Goal: Transaction & Acquisition: Purchase product/service

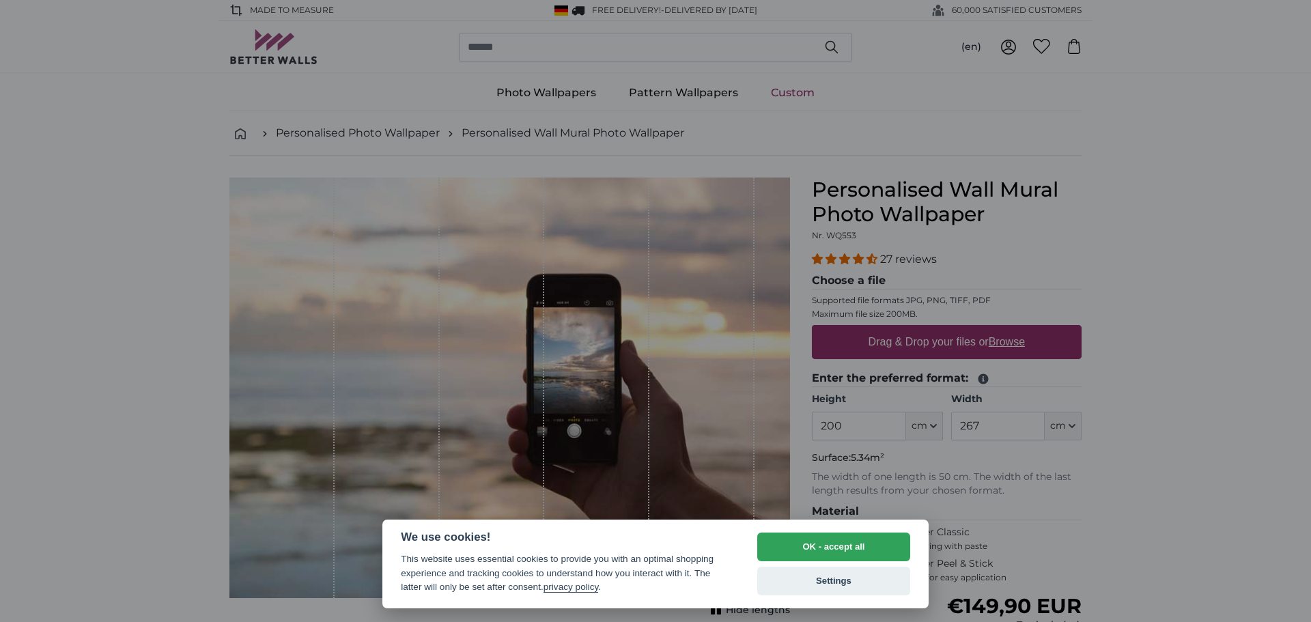
select select "**"
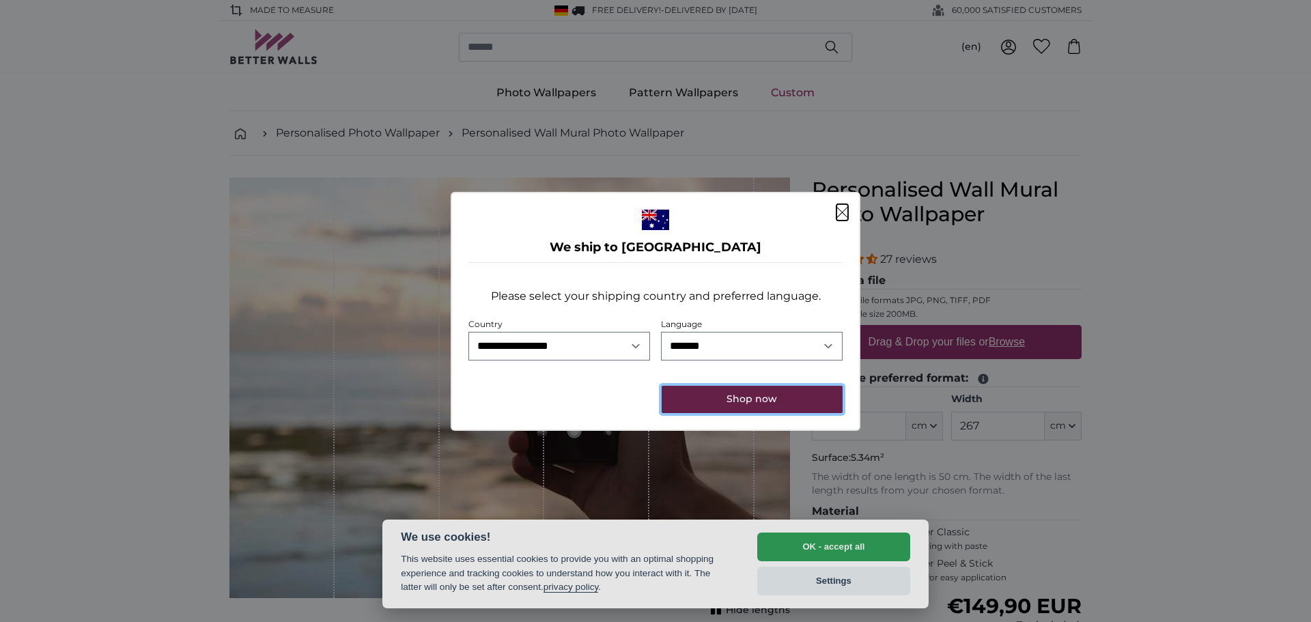
click at [756, 401] on button "Shop now" at bounding box center [752, 399] width 181 height 27
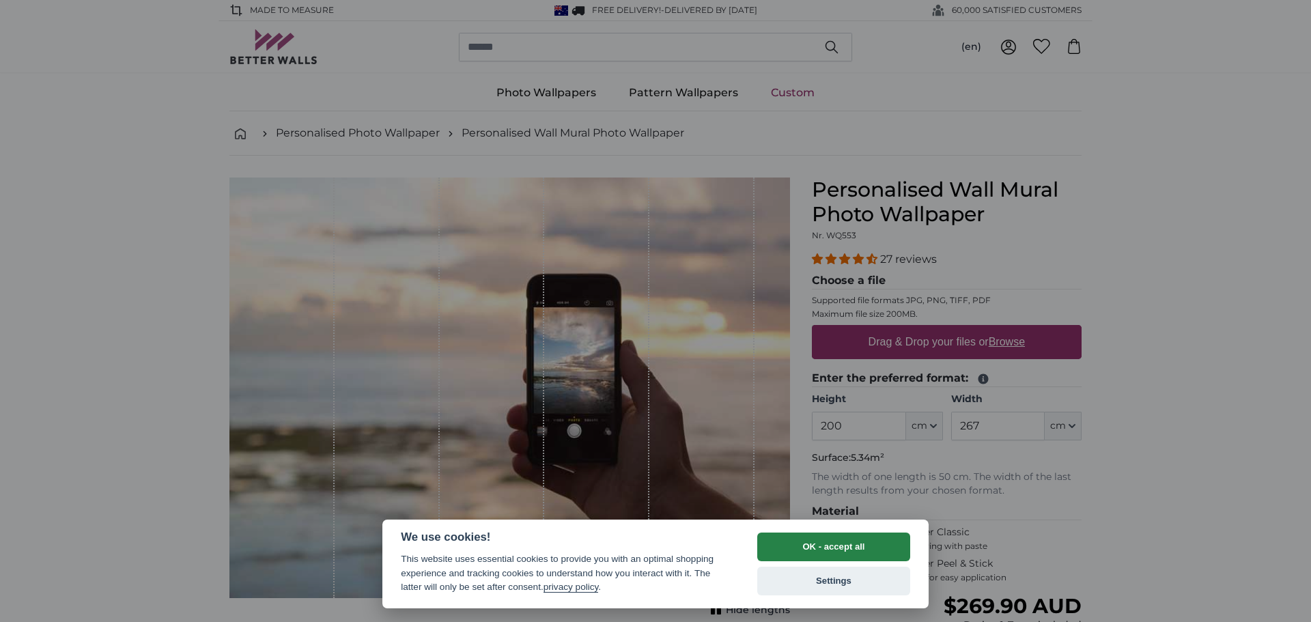
click at [854, 552] on button "OK - accept all" at bounding box center [833, 547] width 153 height 29
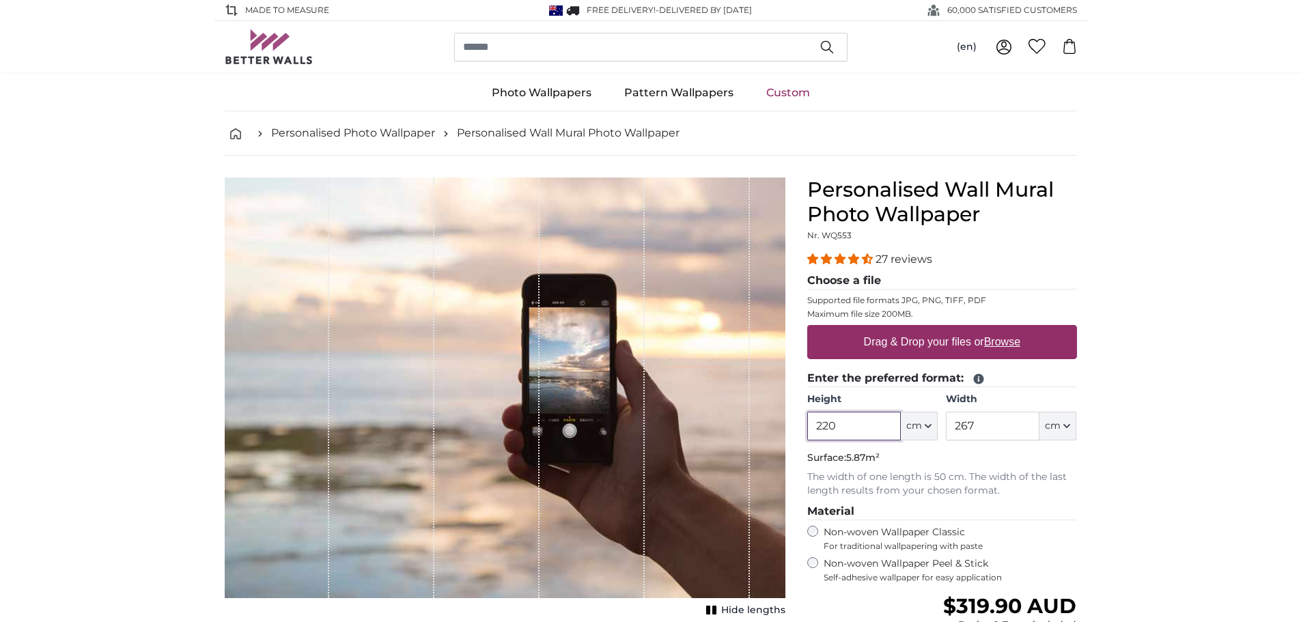
type input "220"
drag, startPoint x: 994, startPoint y: 432, endPoint x: 932, endPoint y: 436, distance: 63.0
click at [932, 436] on div "Height 220 ft cm Centimeter (cm) Inches (inch) Feet (ft. in.) Width 267 ft cm C…" at bounding box center [942, 417] width 270 height 48
type input "320"
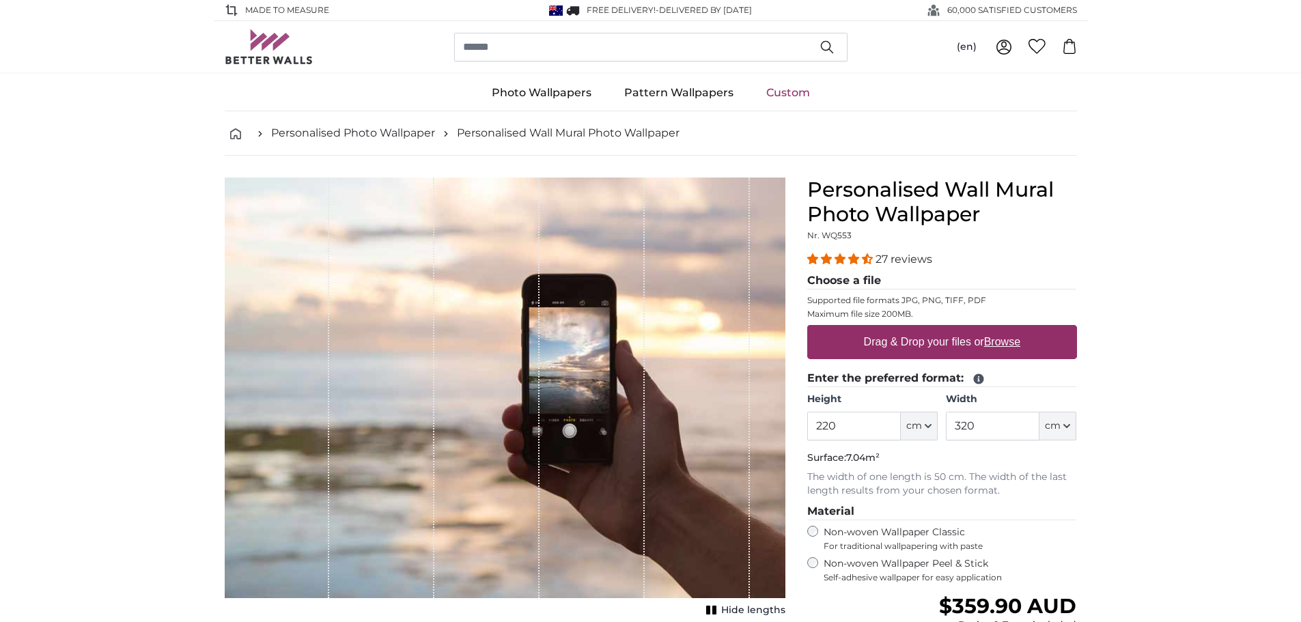
click at [1014, 339] on u "Browse" at bounding box center [1002, 342] width 36 height 12
click at [1014, 329] on input "Drag & Drop your files or Browse" at bounding box center [942, 327] width 270 height 4
type input "**********"
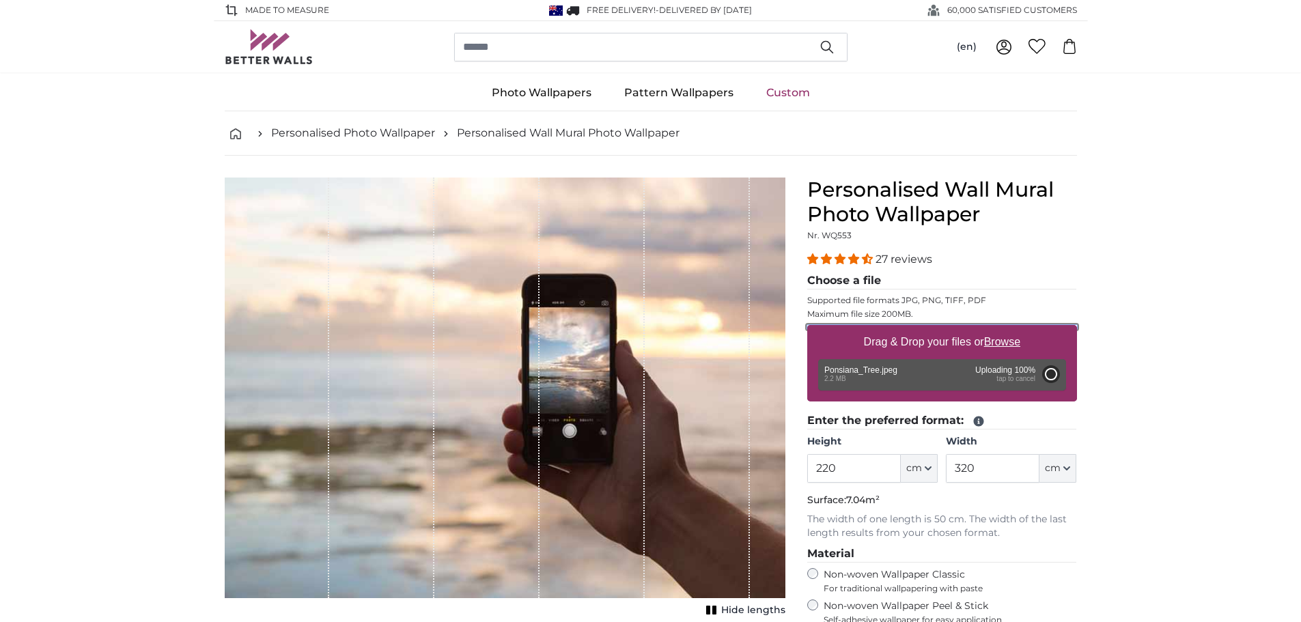
type input "200"
type input "266"
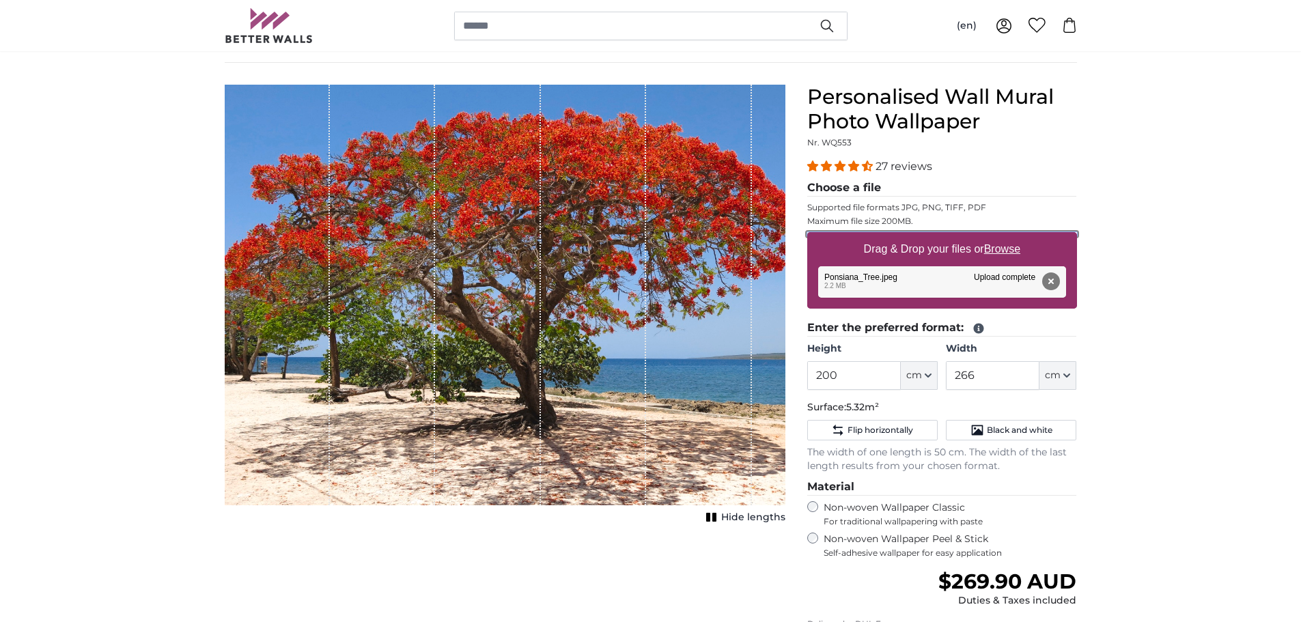
scroll to position [68, 0]
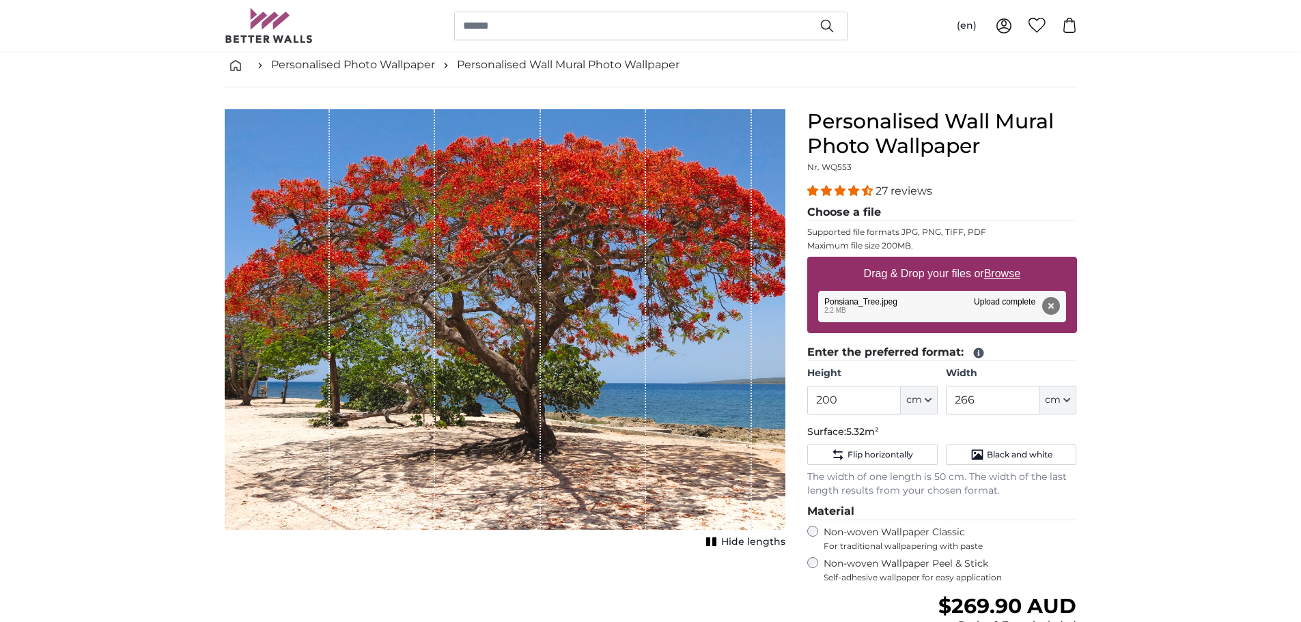
click at [745, 541] on span "Hide lengths" at bounding box center [753, 542] width 64 height 14
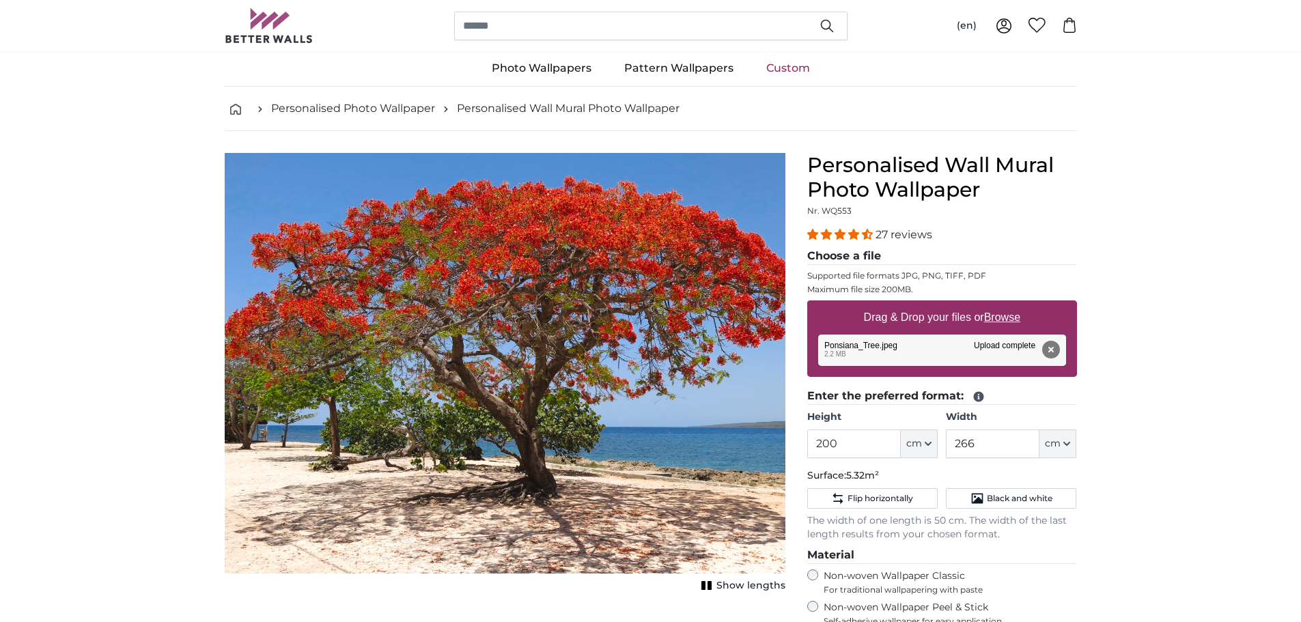
scroll to position [0, 0]
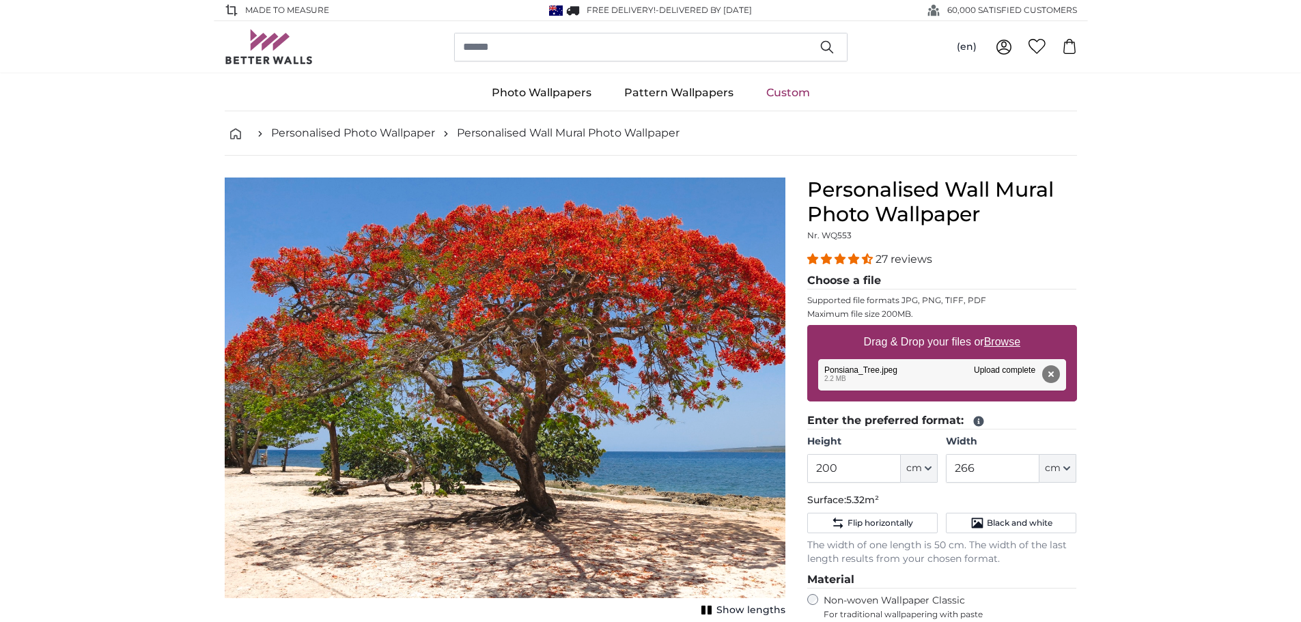
click at [1002, 45] on icon at bounding box center [1003, 45] width 5 height 6
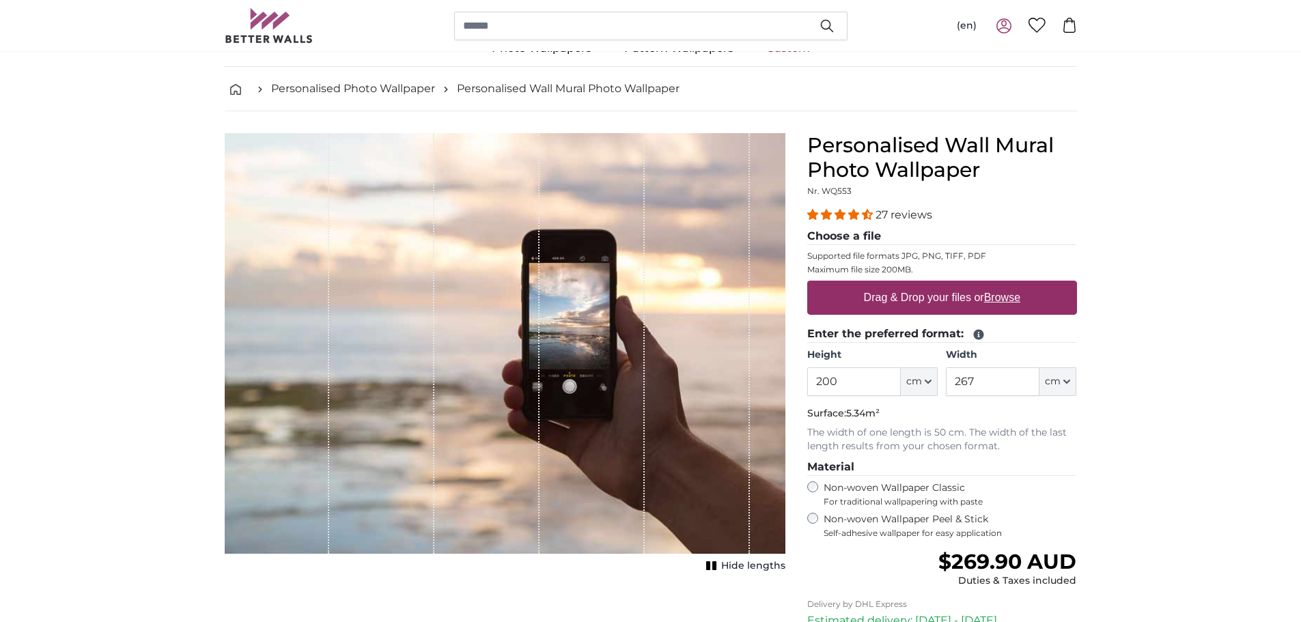
scroll to position [68, 0]
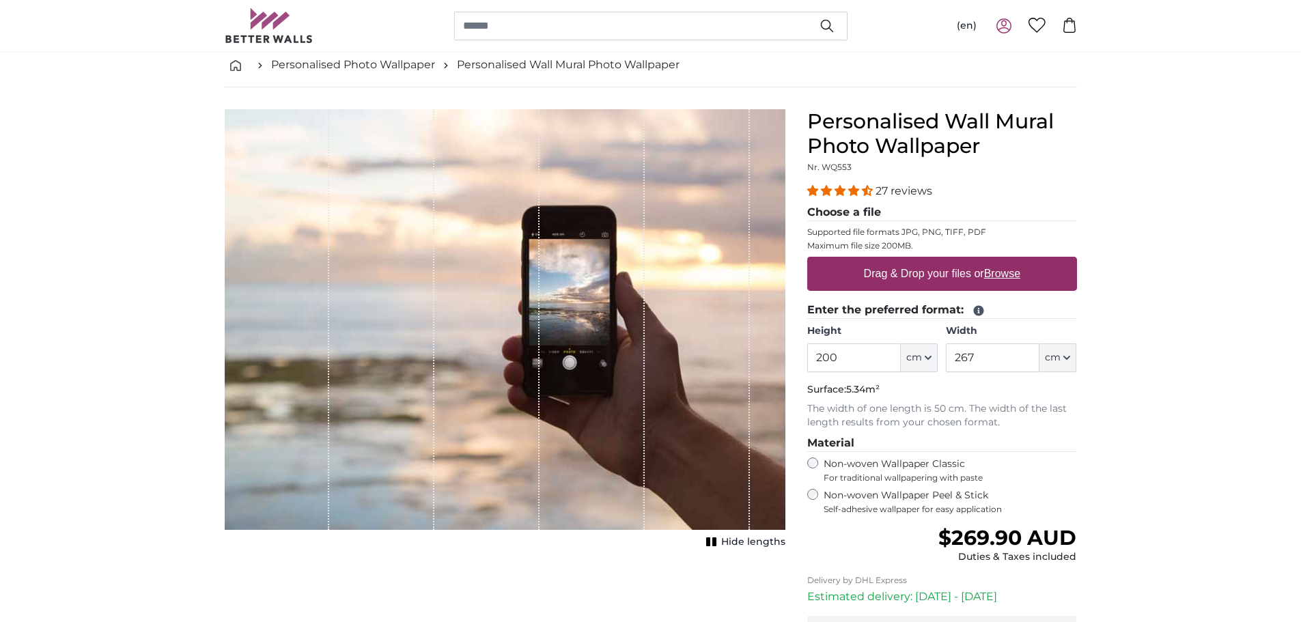
drag, startPoint x: 873, startPoint y: 359, endPoint x: 815, endPoint y: 348, distance: 59.7
click at [815, 361] on input "200" at bounding box center [854, 358] width 94 height 29
type input "220"
drag, startPoint x: 1013, startPoint y: 364, endPoint x: 906, endPoint y: 369, distance: 107.4
click at [906, 369] on div "Height 220 ft cm Centimeter (cm) Inches (inch) Feet (ft. in.) Width 267 ft cm C…" at bounding box center [942, 348] width 270 height 48
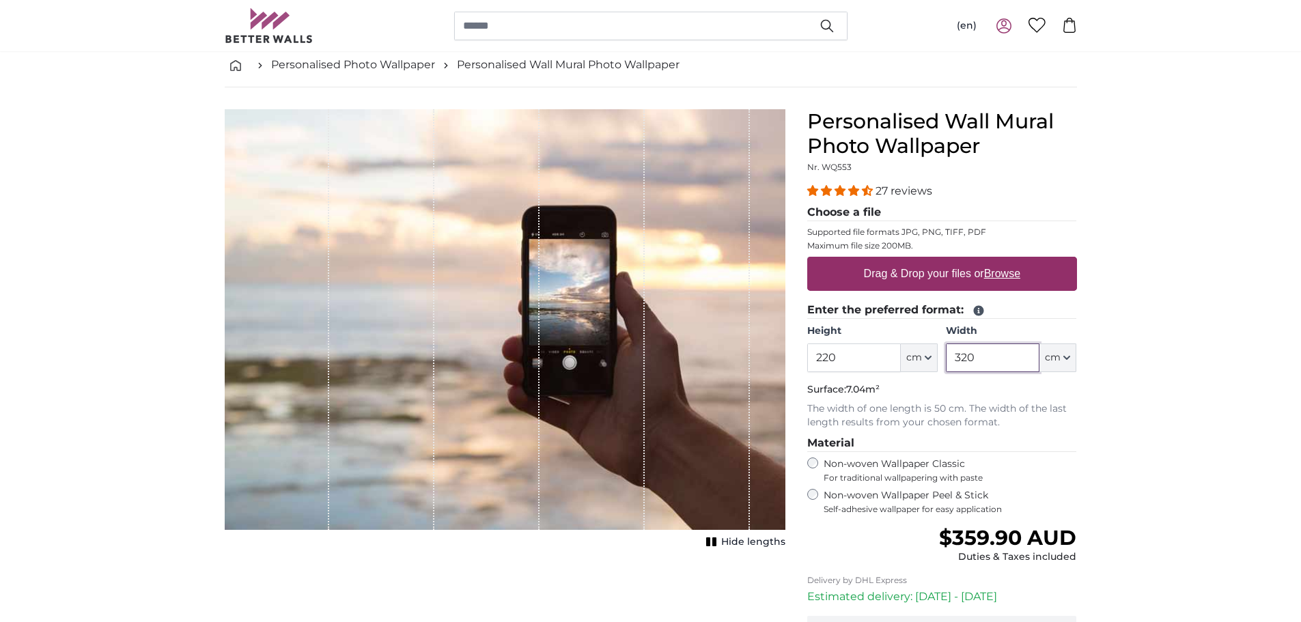
type input "320"
click at [1008, 277] on u "Browse" at bounding box center [1002, 274] width 36 height 12
click at [1008, 261] on input "Drag & Drop your files or Browse" at bounding box center [942, 259] width 270 height 4
type input "**********"
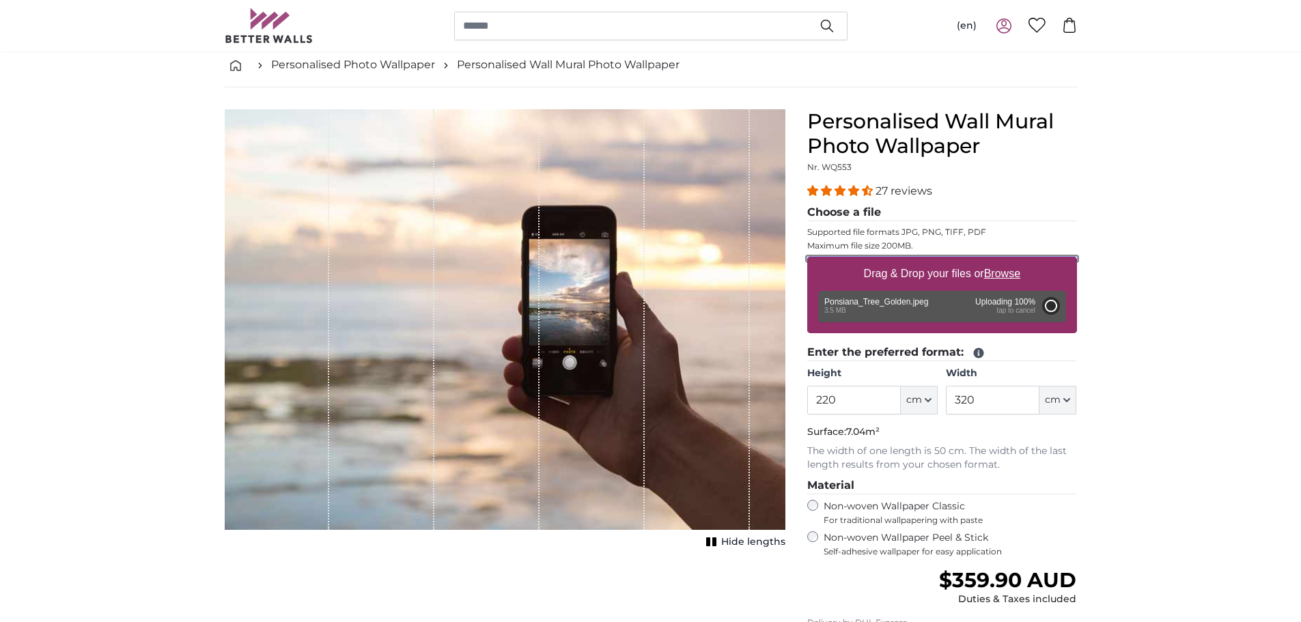
type input "200"
type input "266"
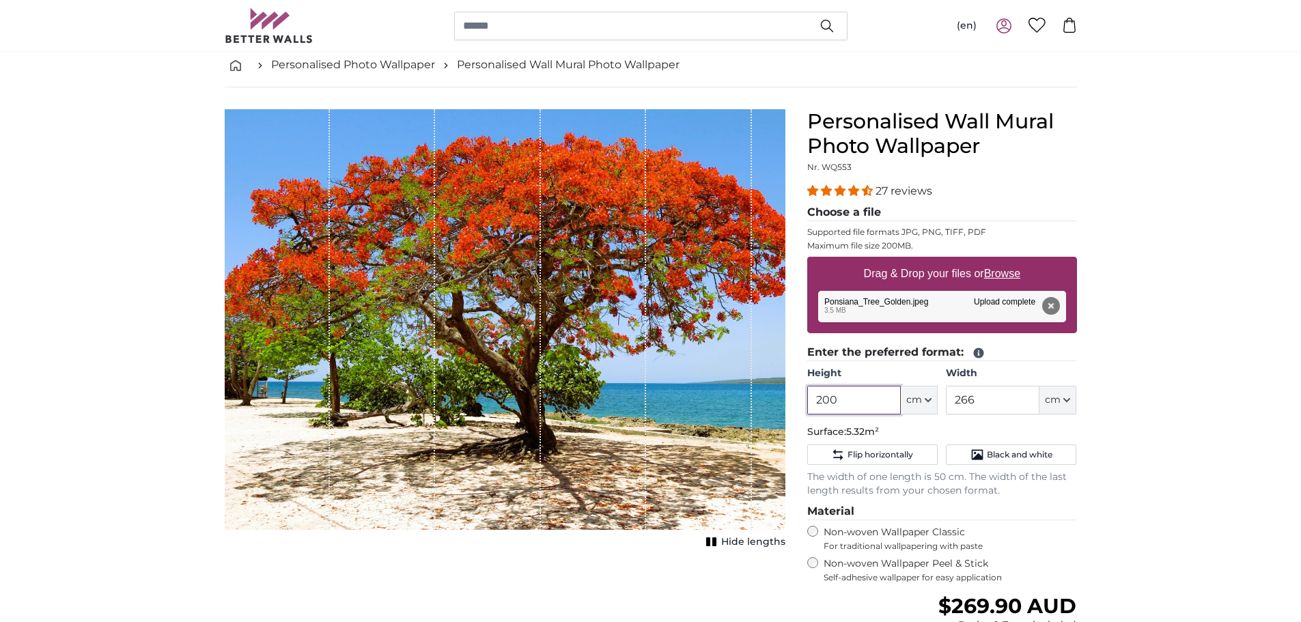
drag, startPoint x: 813, startPoint y: 408, endPoint x: 761, endPoint y: 415, distance: 53.0
click at [761, 415] on product-detail "Cancel Crop image Hide lengths Personalised Wall Mural Photo Wallpaper Nr. WQ55…" at bounding box center [651, 452] width 874 height 730
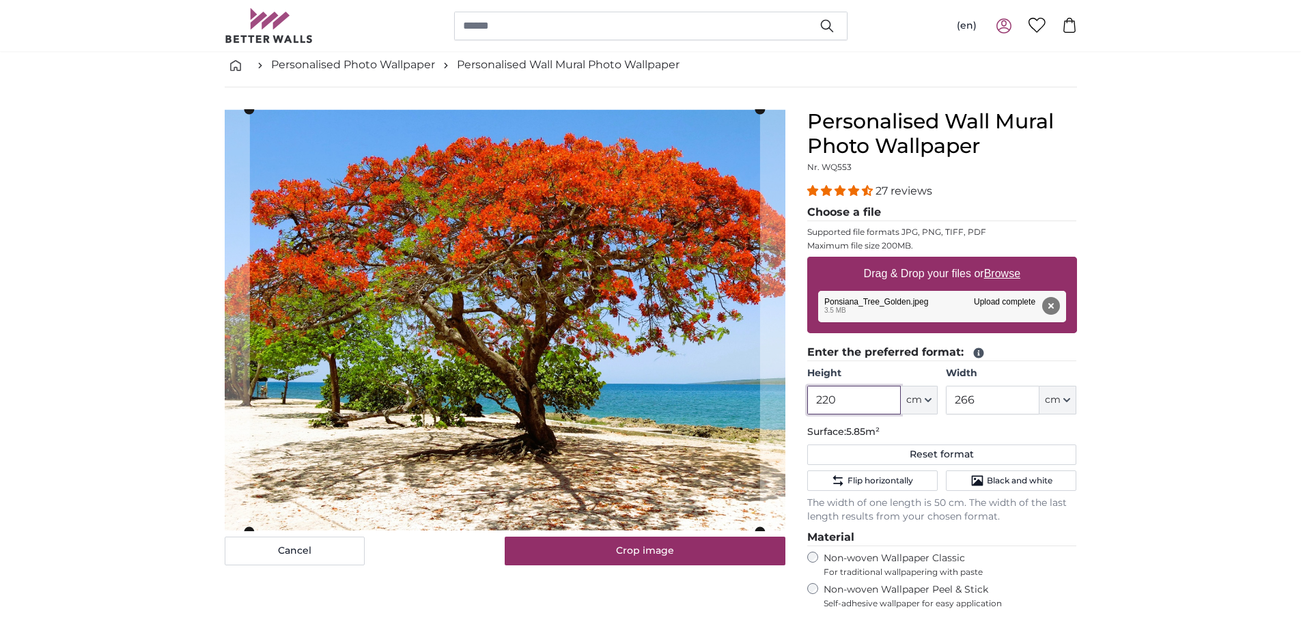
type input "220"
drag, startPoint x: 986, startPoint y: 397, endPoint x: 909, endPoint y: 410, distance: 78.3
click at [909, 410] on div "Height 220 ft cm Centimeter (cm) Inches (inch) Feet (ft. in.) Width 266 ft cm C…" at bounding box center [942, 391] width 270 height 48
type input "320"
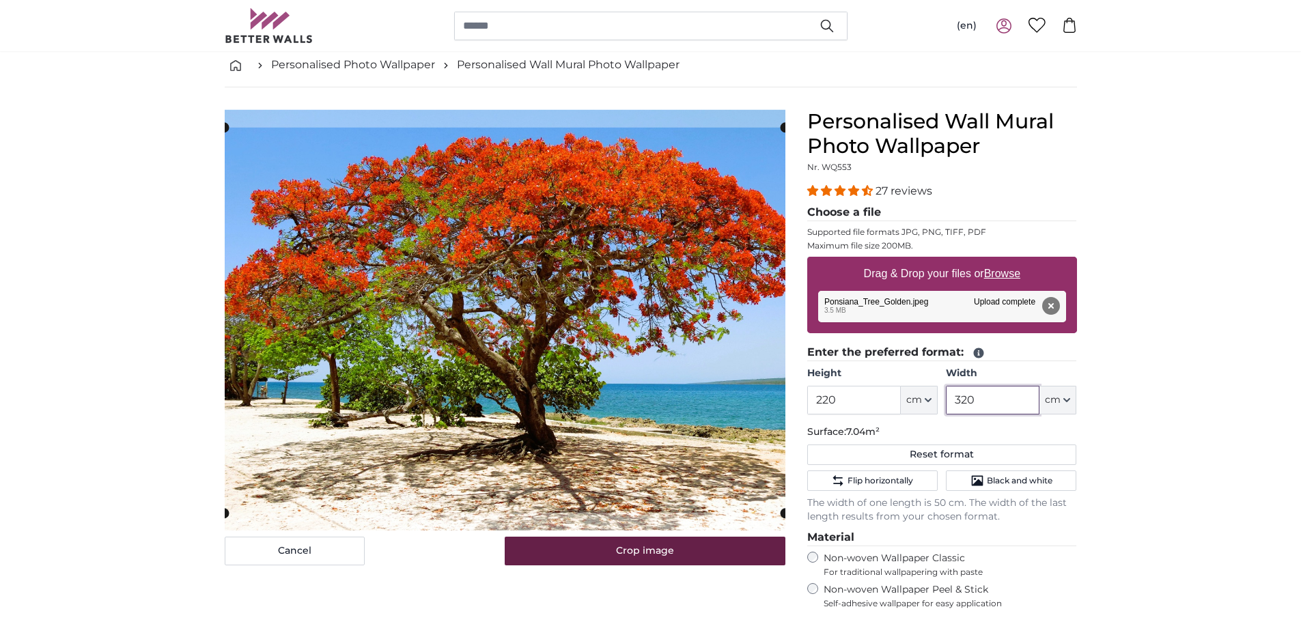
type input "320"
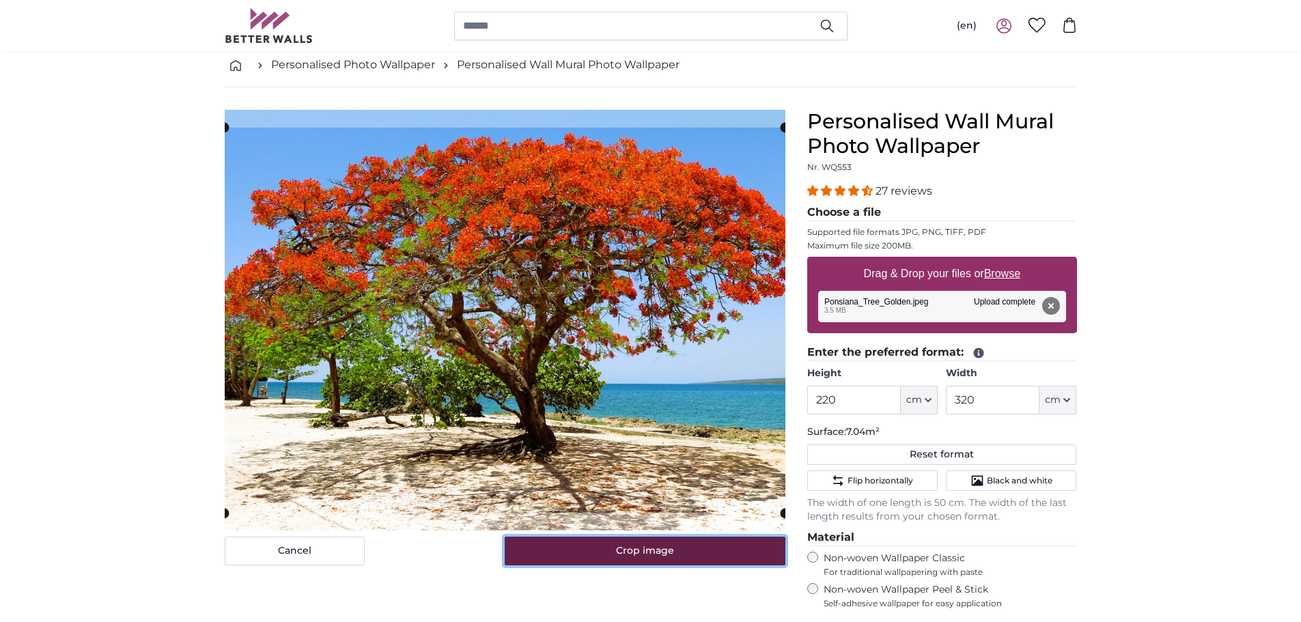
click at [671, 555] on button "Crop image" at bounding box center [645, 551] width 281 height 29
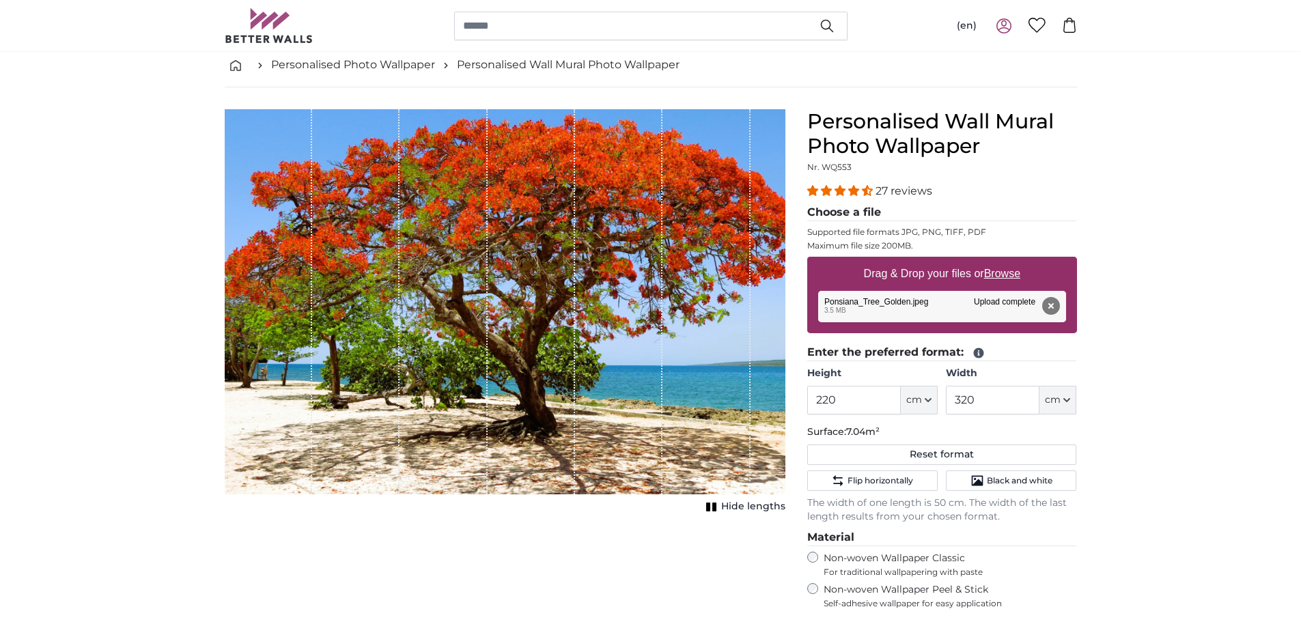
click at [738, 506] on span "Hide lengths" at bounding box center [753, 507] width 64 height 14
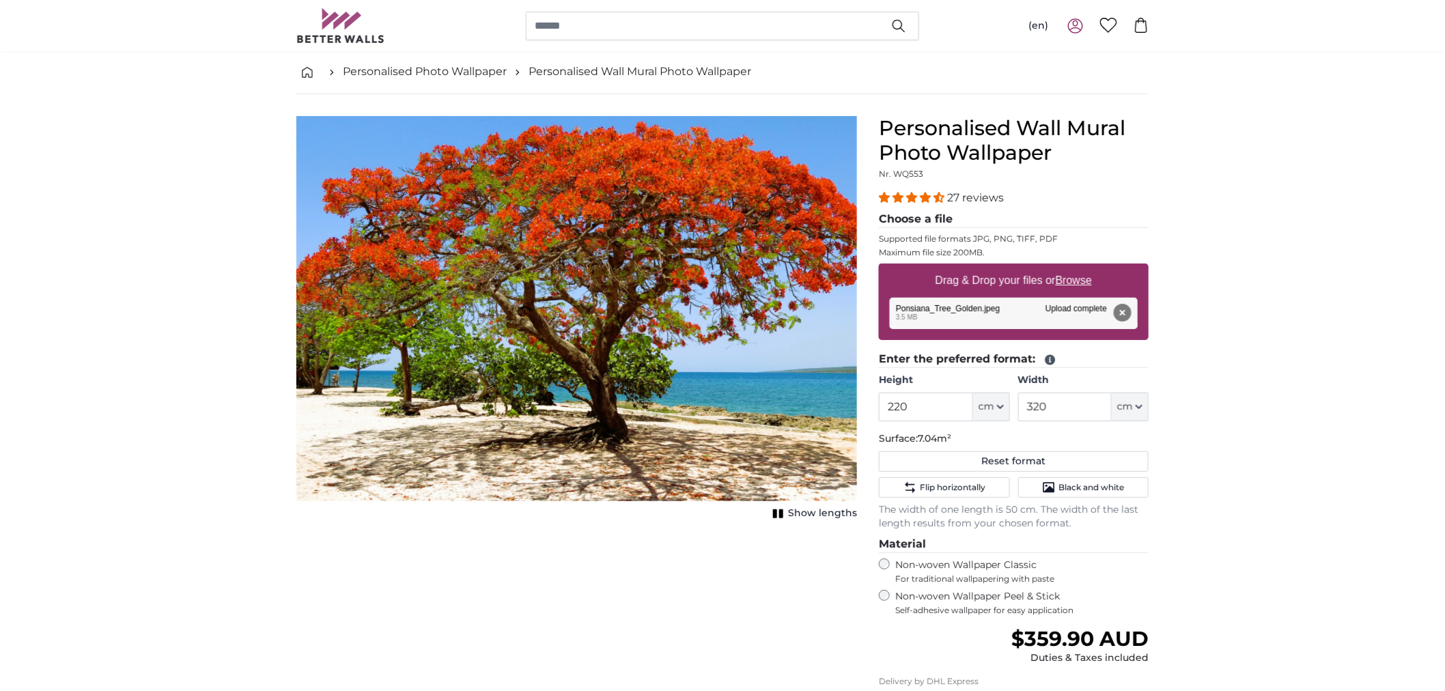
scroll to position [60, 0]
